Goal: Information Seeking & Learning: Learn about a topic

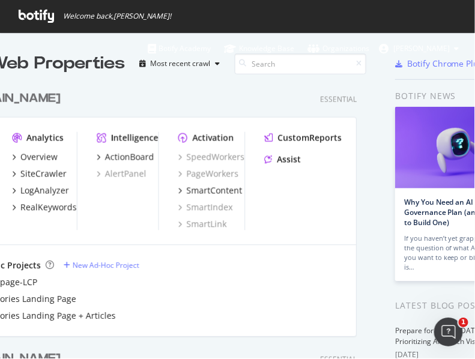
scroll to position [11, 10]
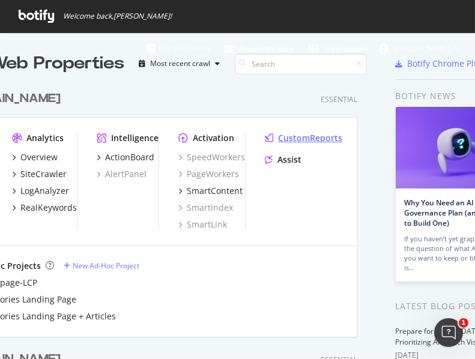
drag, startPoint x: 382, startPoint y: 99, endPoint x: 332, endPoint y: 132, distance: 60.3
drag, startPoint x: 376, startPoint y: 53, endPoint x: 309, endPoint y: 90, distance: 75.6
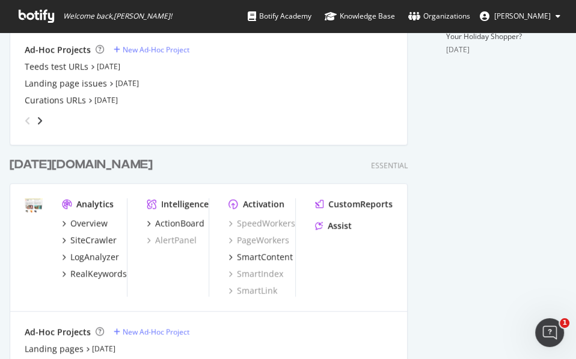
scroll to position [534, 0]
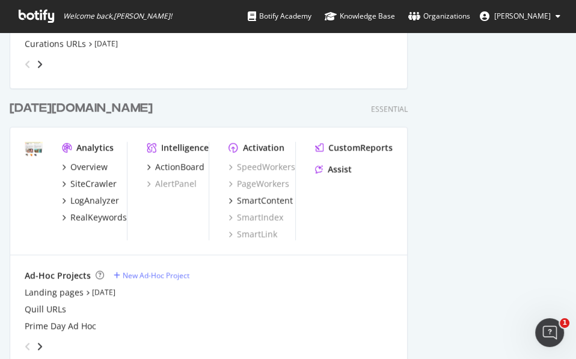
click at [43, 105] on div "[DATE][DOMAIN_NAME]" at bounding box center [81, 108] width 143 height 17
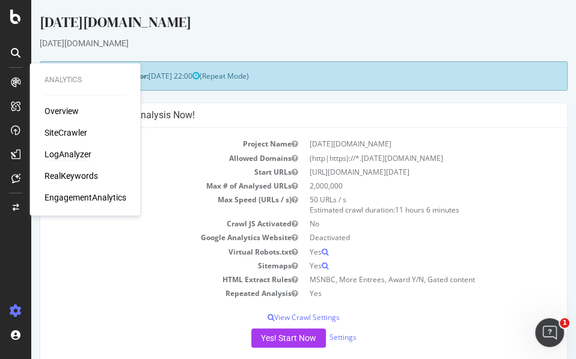
click at [74, 153] on div "LogAnalyzer" at bounding box center [67, 154] width 47 height 12
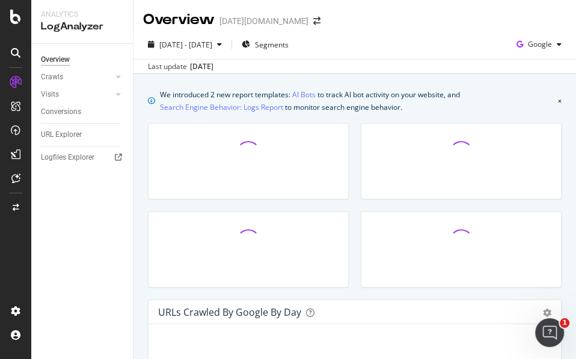
click at [462, 45] on div "[DATE] - [DATE] Segments Google" at bounding box center [354, 47] width 442 height 24
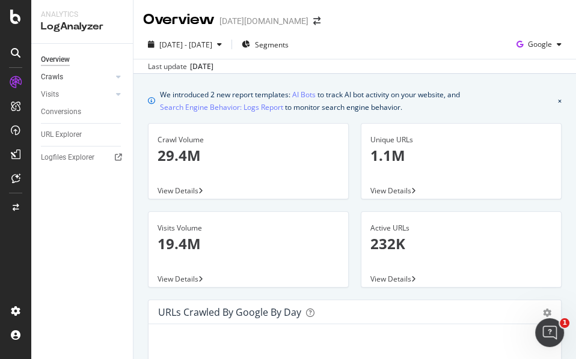
click at [65, 79] on link "Crawls" at bounding box center [77, 77] width 72 height 13
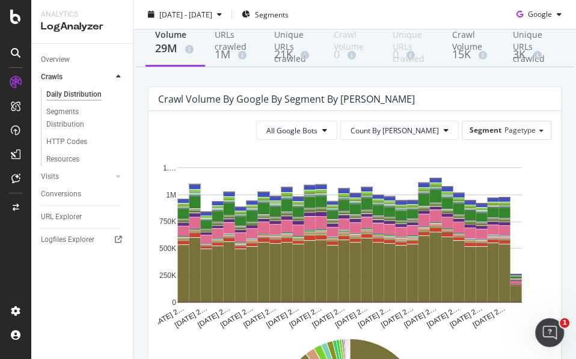
scroll to position [133, 0]
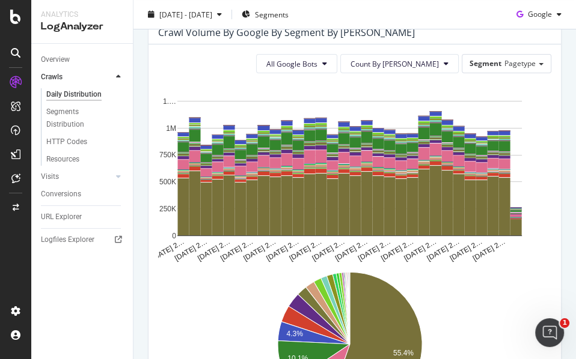
click at [461, 90] on icon "[DATE] 2… [DATE] 2… [DATE] 2… [DATE] 2… [DATE] 2… [DATE] 2… [DATE] 2… [DATE] 2……" at bounding box center [349, 173] width 383 height 180
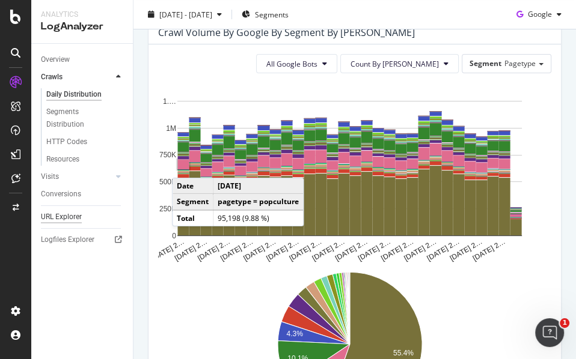
click at [76, 219] on div "URL Explorer" at bounding box center [61, 217] width 41 height 13
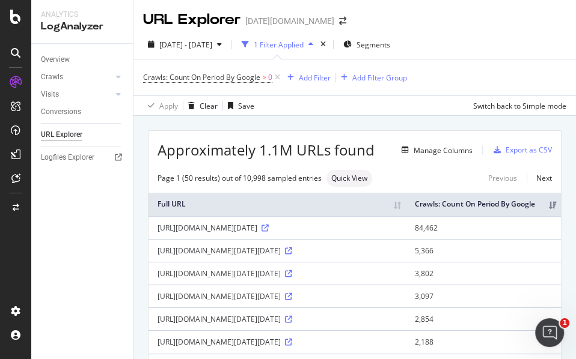
click at [488, 84] on div "Crawls: Count On Period By Google > 0 Add Filter Add Filter Group" at bounding box center [354, 77] width 423 height 36
click at [309, 76] on div "Add Filter" at bounding box center [315, 78] width 32 height 10
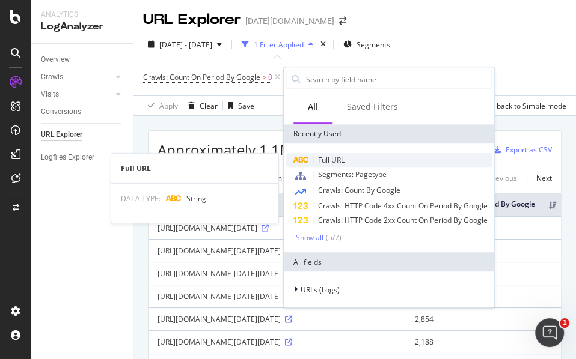
click at [333, 160] on span "Full URL" at bounding box center [331, 160] width 26 height 10
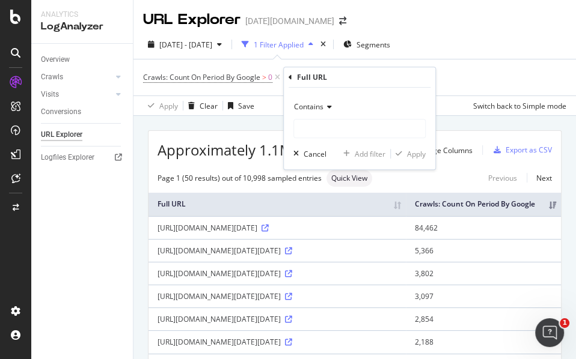
click at [314, 108] on span "Contains" at bounding box center [308, 107] width 29 height 10
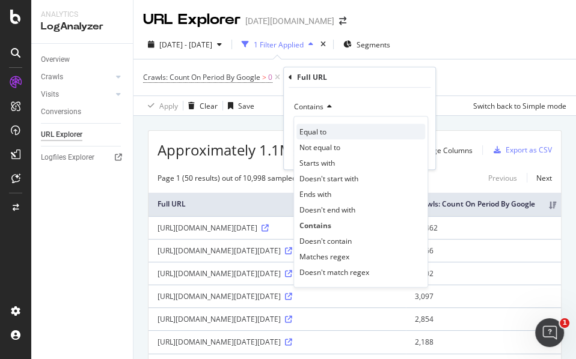
click at [315, 127] on span "Equal to" at bounding box center [312, 132] width 27 height 10
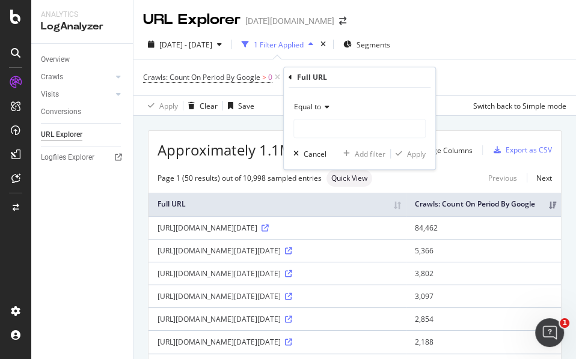
click at [500, 73] on div "Crawls: Count On Period By Google > 0 Add Filter Add Filter Group" at bounding box center [354, 77] width 423 height 36
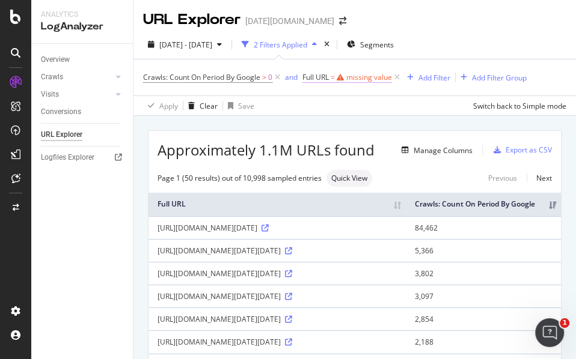
click at [368, 78] on div "missing value" at bounding box center [369, 77] width 46 height 10
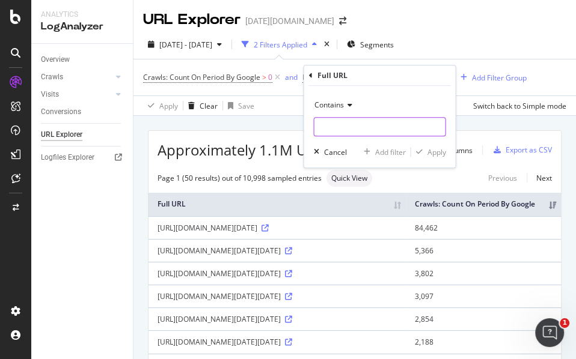
click at [331, 125] on input "text" at bounding box center [379, 126] width 131 height 19
paste input "[URL][DOMAIN_NAME][DATE][PERSON_NAME]"
type input "[URL][DOMAIN_NAME][DATE][PERSON_NAME]"
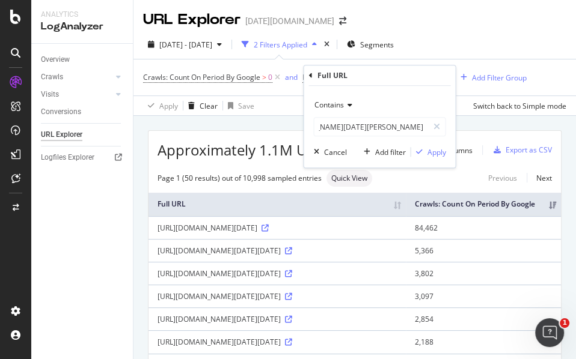
click at [340, 104] on span "Contains" at bounding box center [328, 105] width 29 height 10
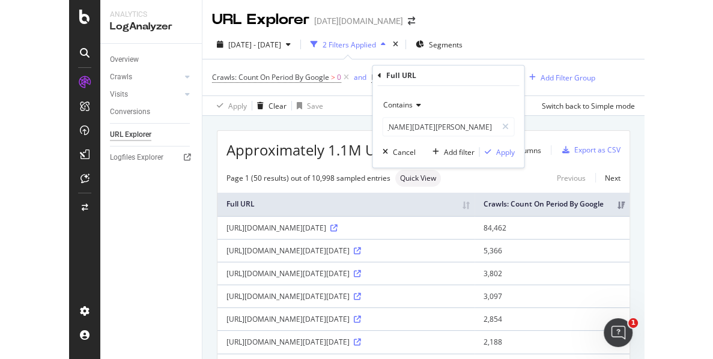
scroll to position [0, 0]
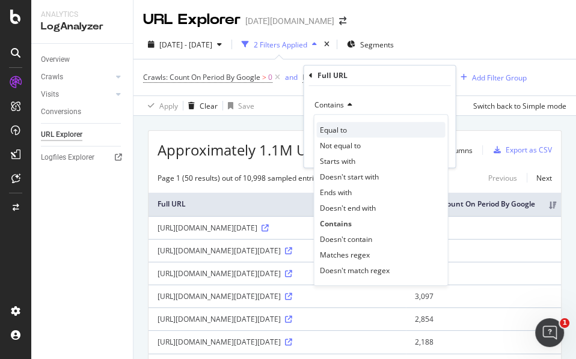
click at [342, 130] on span "Equal to" at bounding box center [332, 130] width 27 height 10
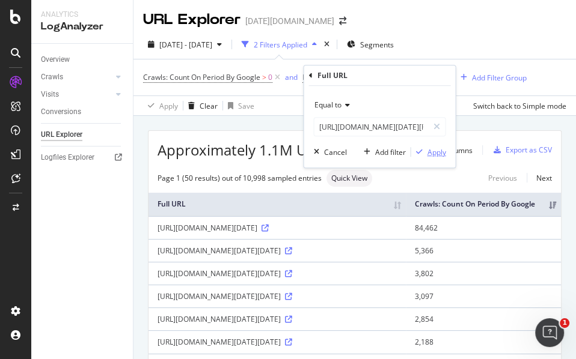
click at [428, 151] on div "Apply" at bounding box center [436, 152] width 19 height 10
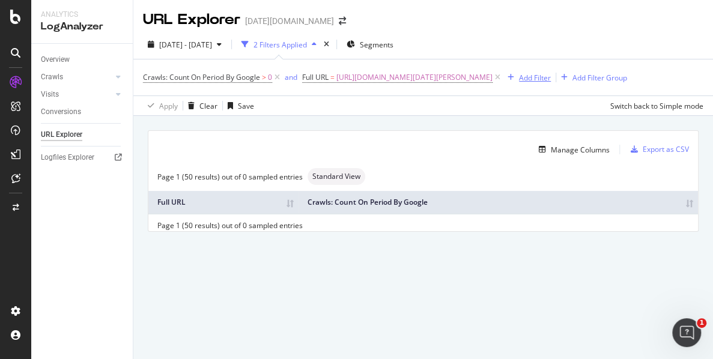
click at [519, 83] on div "Add Filter" at bounding box center [535, 78] width 32 height 10
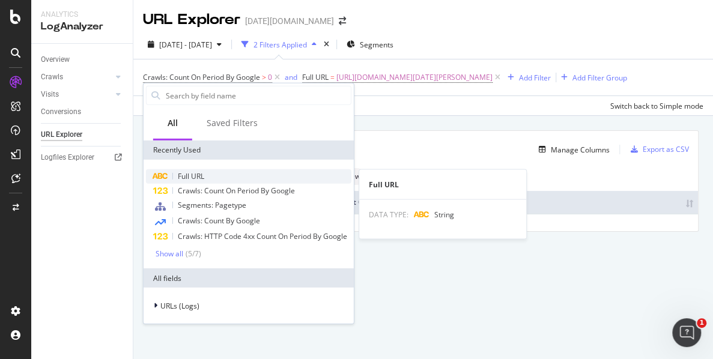
click at [214, 177] on div "Full URL" at bounding box center [248, 176] width 205 height 14
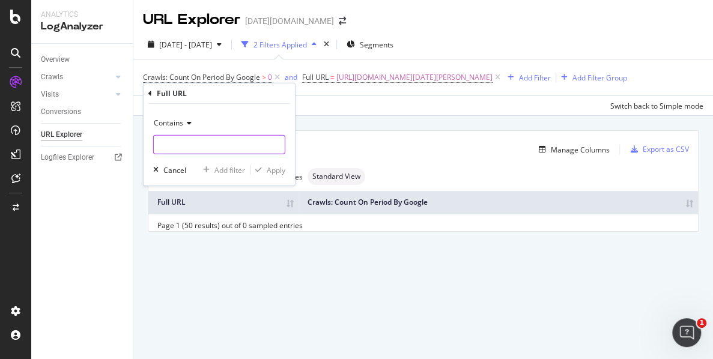
click at [216, 148] on input "text" at bounding box center [219, 144] width 131 height 19
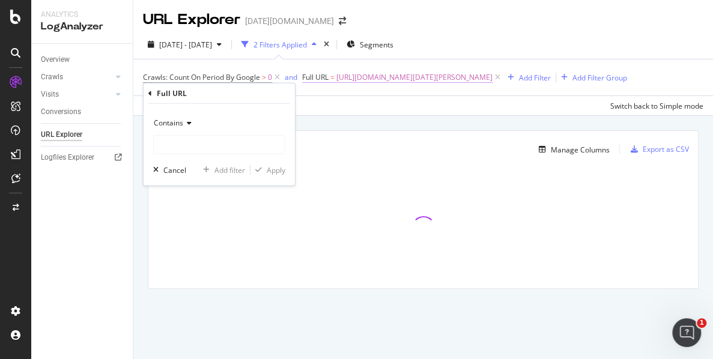
click at [493, 81] on span "[URL][DOMAIN_NAME][DATE][PERSON_NAME]" at bounding box center [414, 77] width 156 height 17
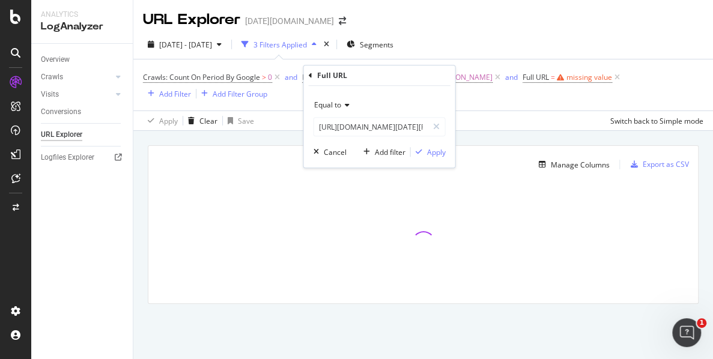
click at [336, 106] on span "Equal to" at bounding box center [327, 105] width 27 height 10
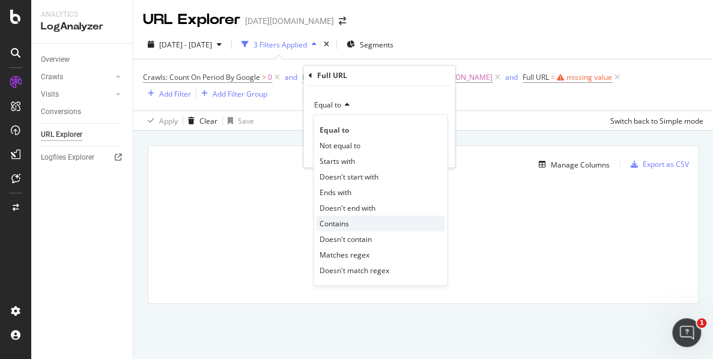
click at [342, 219] on span "Contains" at bounding box center [333, 224] width 29 height 10
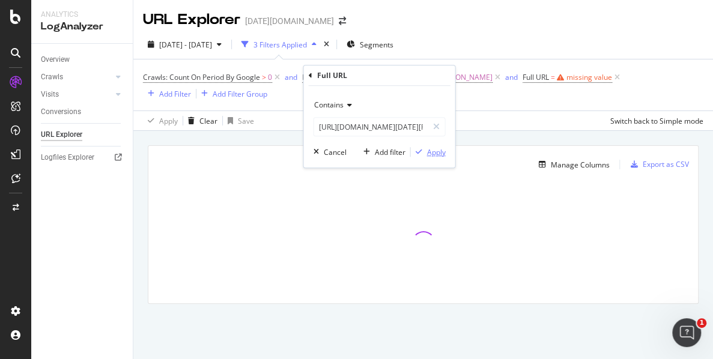
click at [427, 151] on div "Apply" at bounding box center [436, 152] width 19 height 10
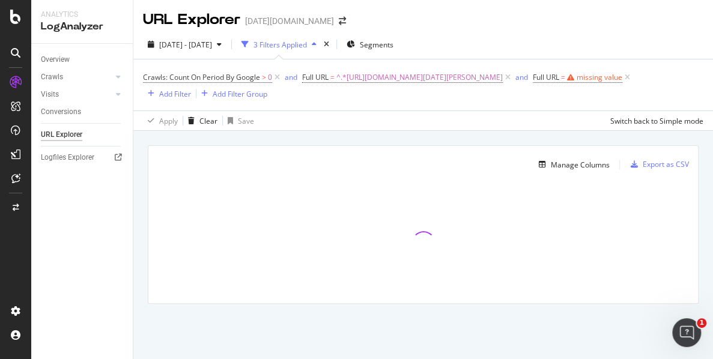
click at [663, 51] on div "[DATE] - [DATE] 3 Filters Applied Segments" at bounding box center [423, 47] width 580 height 24
click at [594, 82] on div "missing value" at bounding box center [600, 77] width 46 height 10
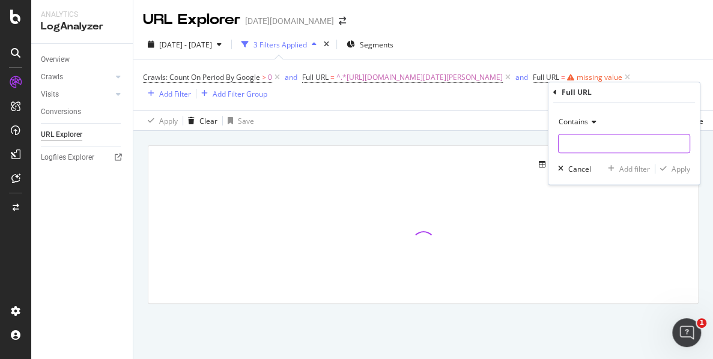
click at [596, 142] on input "text" at bounding box center [624, 143] width 131 height 19
paste input "[URL][DOMAIN_NAME][DATE]"
type input "[URL][DOMAIN_NAME][DATE]"
click at [668, 169] on div "Apply" at bounding box center [681, 169] width 19 height 10
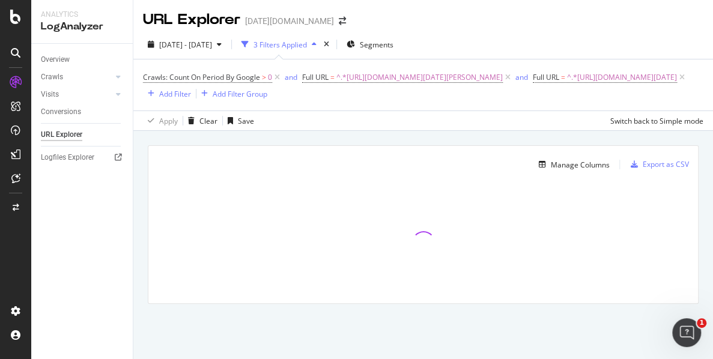
click at [626, 239] on div at bounding box center [423, 243] width 550 height 120
click at [191, 99] on div "Add Filter" at bounding box center [175, 94] width 32 height 10
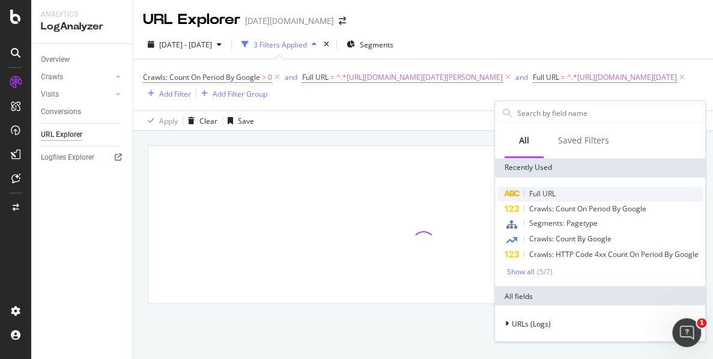
click at [576, 198] on div "Full URL" at bounding box center [600, 194] width 205 height 14
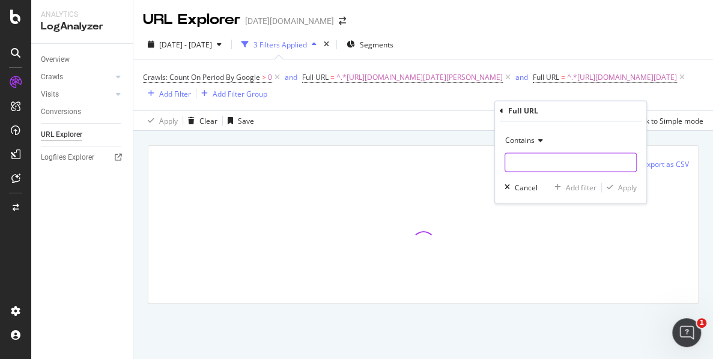
click at [526, 169] on input "text" at bounding box center [570, 162] width 131 height 19
paste input "[URL][DOMAIN_NAME][DATE][DATE]"
type input "[URL][DOMAIN_NAME][DATE][DATE]"
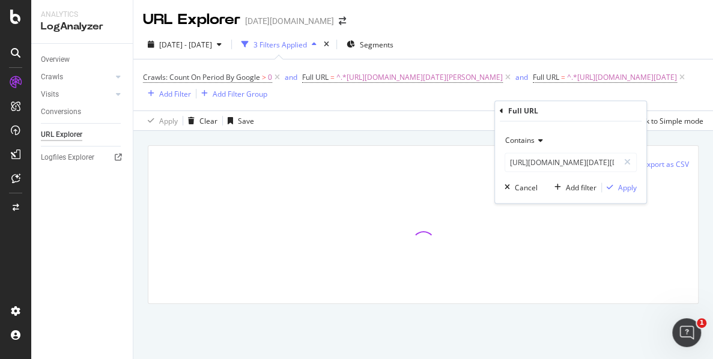
click at [630, 193] on div "Contains [URL][DOMAIN_NAME][DATE][DATE] Cancel Add filter Apply" at bounding box center [570, 163] width 151 height 82
click at [626, 189] on div "Apply" at bounding box center [627, 188] width 19 height 10
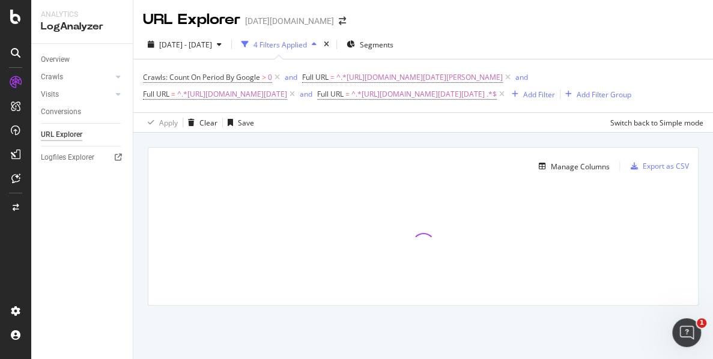
click at [668, 95] on div "Crawls: Count On Period By Google > 0 and Full URL = ^.*[URL][DOMAIN_NAME][DATE…" at bounding box center [423, 86] width 561 height 34
click at [523, 100] on div "Add Filter" at bounding box center [539, 95] width 32 height 10
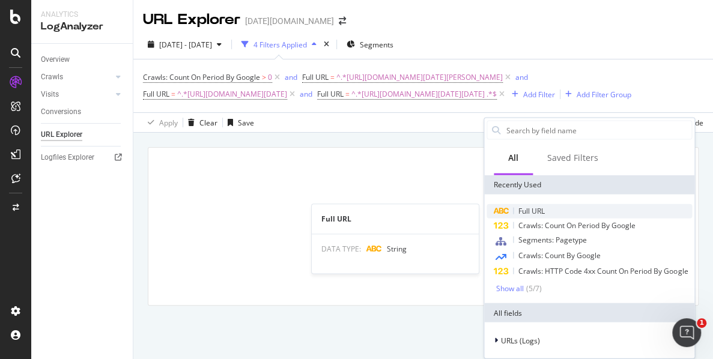
click at [541, 215] on span "Full URL" at bounding box center [532, 211] width 26 height 10
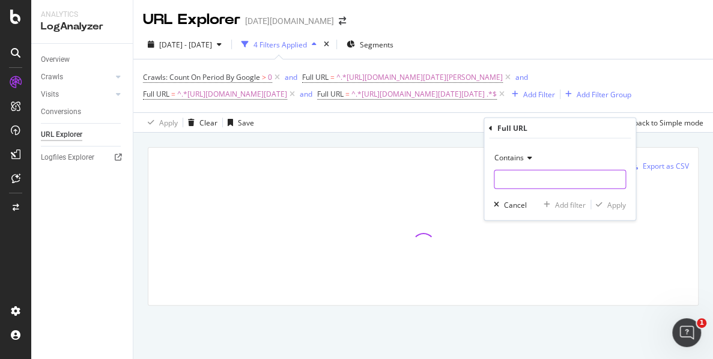
click at [516, 174] on input "text" at bounding box center [560, 179] width 131 height 19
paste input "[URL][DOMAIN_NAME][DATE][PERSON_NAME][DATE]"
type input "[URL][DOMAIN_NAME][DATE][PERSON_NAME][DATE]"
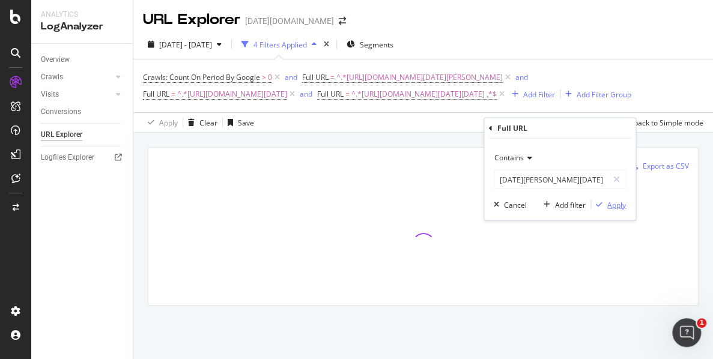
scroll to position [0, 0]
click at [600, 201] on icon "button" at bounding box center [599, 204] width 7 height 7
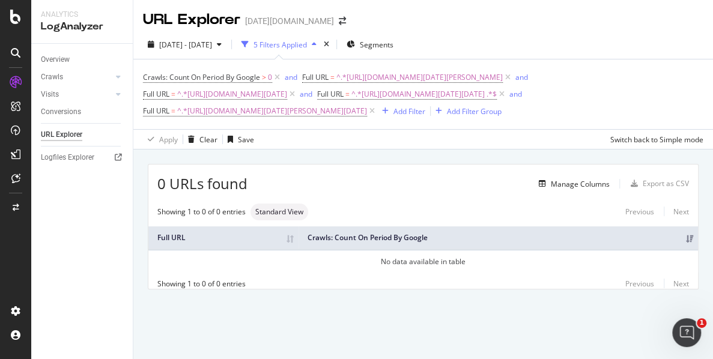
click at [632, 52] on div "[DATE] - [DATE] 5 Filters Applied Segments" at bounding box center [423, 47] width 580 height 24
click at [312, 89] on div "and" at bounding box center [306, 94] width 13 height 10
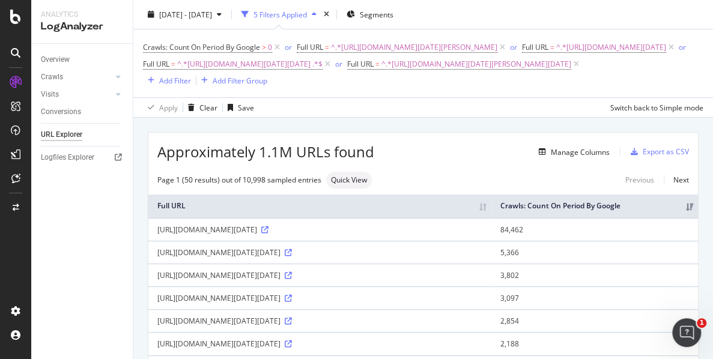
click at [476, 162] on div "Approximately 1.1M URLs found Manage Columns Export as CSV" at bounding box center [423, 147] width 550 height 29
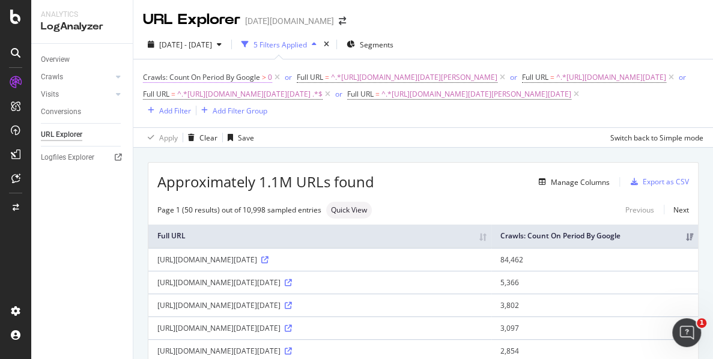
click at [278, 75] on icon at bounding box center [277, 78] width 10 height 12
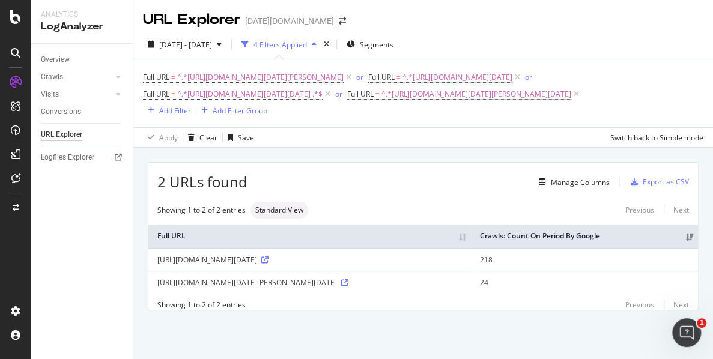
click at [434, 192] on div "2 URLs found Manage Columns Export as CSV" at bounding box center [423, 177] width 550 height 29
click at [563, 177] on div "Manage Columns" at bounding box center [580, 182] width 59 height 10
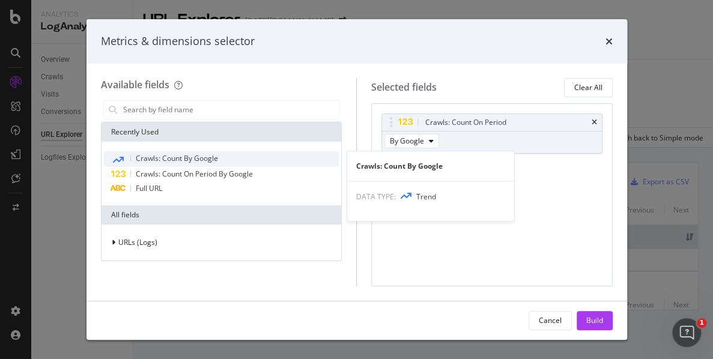
click at [207, 159] on span "Crawls: Count By Google" at bounding box center [177, 158] width 82 height 10
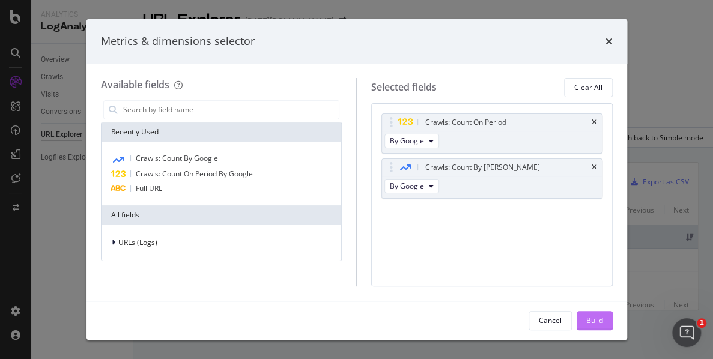
click at [588, 318] on div "Build" at bounding box center [594, 320] width 17 height 10
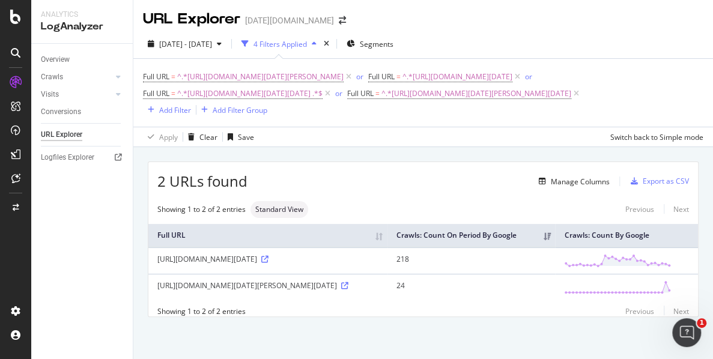
scroll to position [67, 0]
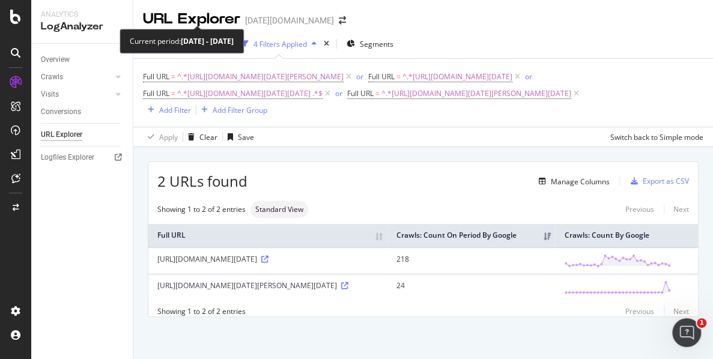
click at [212, 39] on span "[DATE] - [DATE]" at bounding box center [185, 44] width 53 height 10
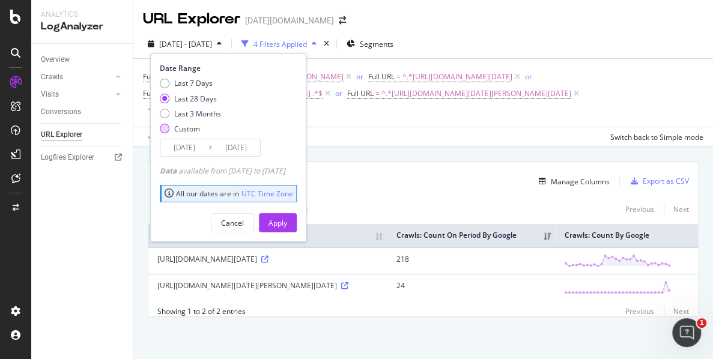
click at [161, 124] on div "Custom" at bounding box center [190, 129] width 61 height 10
click at [198, 139] on input "[DATE]" at bounding box center [184, 147] width 48 height 17
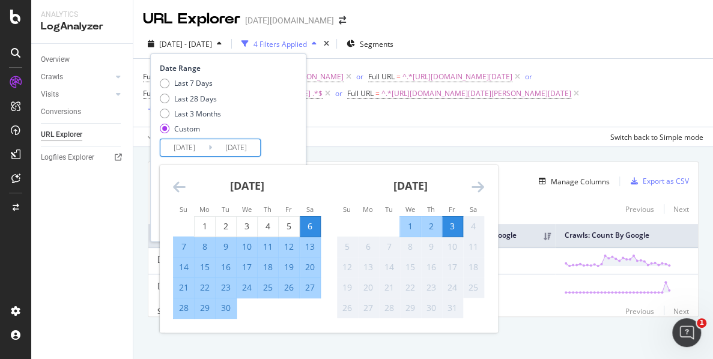
click at [174, 180] on icon "Move backward to switch to the previous month." at bounding box center [179, 187] width 13 height 14
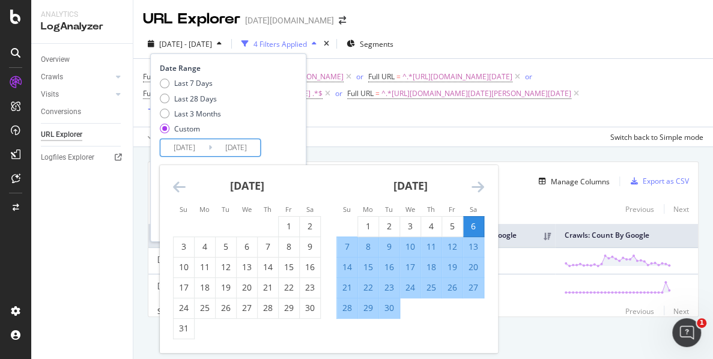
click at [174, 180] on icon "Move backward to switch to the previous month." at bounding box center [179, 187] width 13 height 14
click at [175, 180] on icon "Move backward to switch to the previous month." at bounding box center [179, 187] width 13 height 14
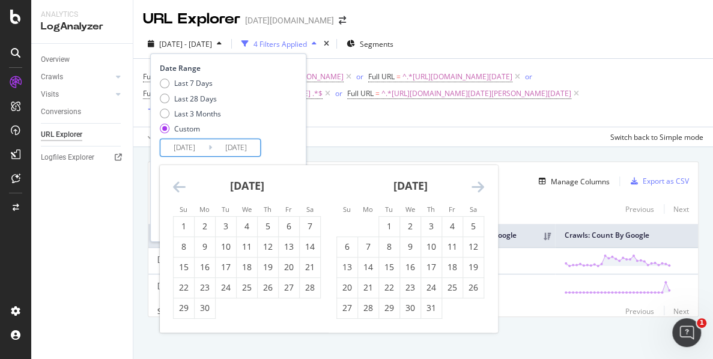
click at [175, 180] on icon "Move backward to switch to the previous month." at bounding box center [179, 187] width 13 height 14
click at [177, 180] on icon "Move backward to switch to the previous month." at bounding box center [179, 187] width 13 height 14
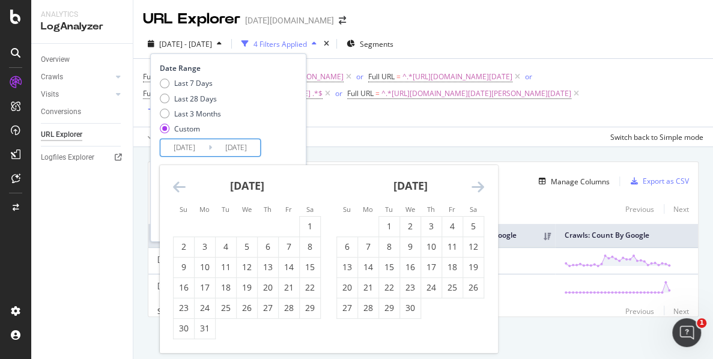
click at [177, 180] on icon "Move backward to switch to the previous month." at bounding box center [179, 187] width 13 height 14
click at [180, 180] on icon "Move backward to switch to the previous month." at bounding box center [179, 187] width 13 height 14
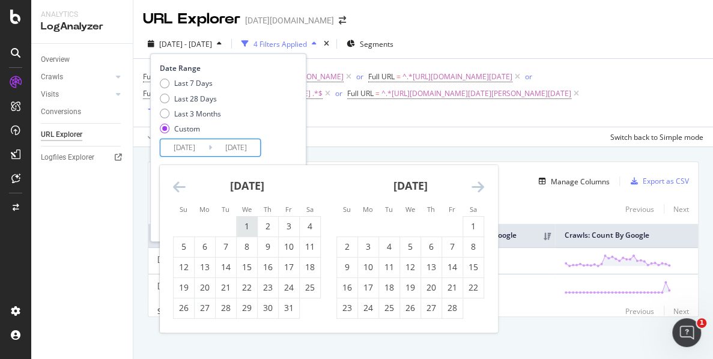
click at [249, 221] on div "1" at bounding box center [247, 227] width 20 height 12
type input "[DATE]"
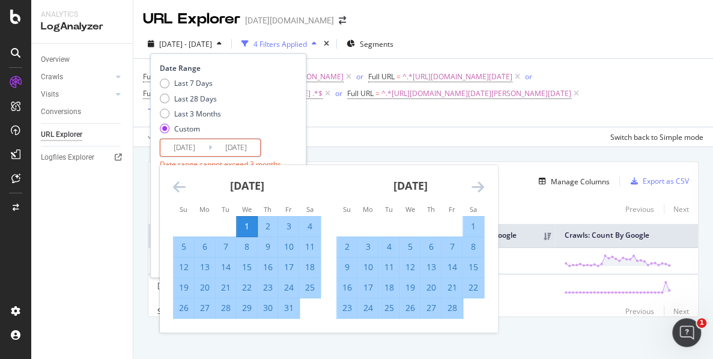
click at [277, 81] on div "Last 7 Days Last 28 Days Last 3 Months Custom" at bounding box center [227, 108] width 134 height 61
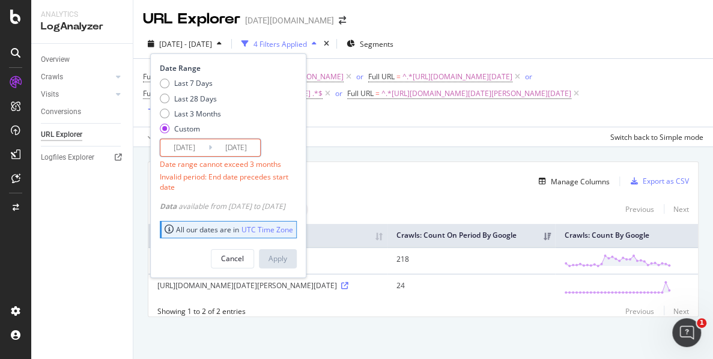
click at [243, 139] on input "[DATE]" at bounding box center [236, 147] width 48 height 17
